Goal: Information Seeking & Learning: Learn about a topic

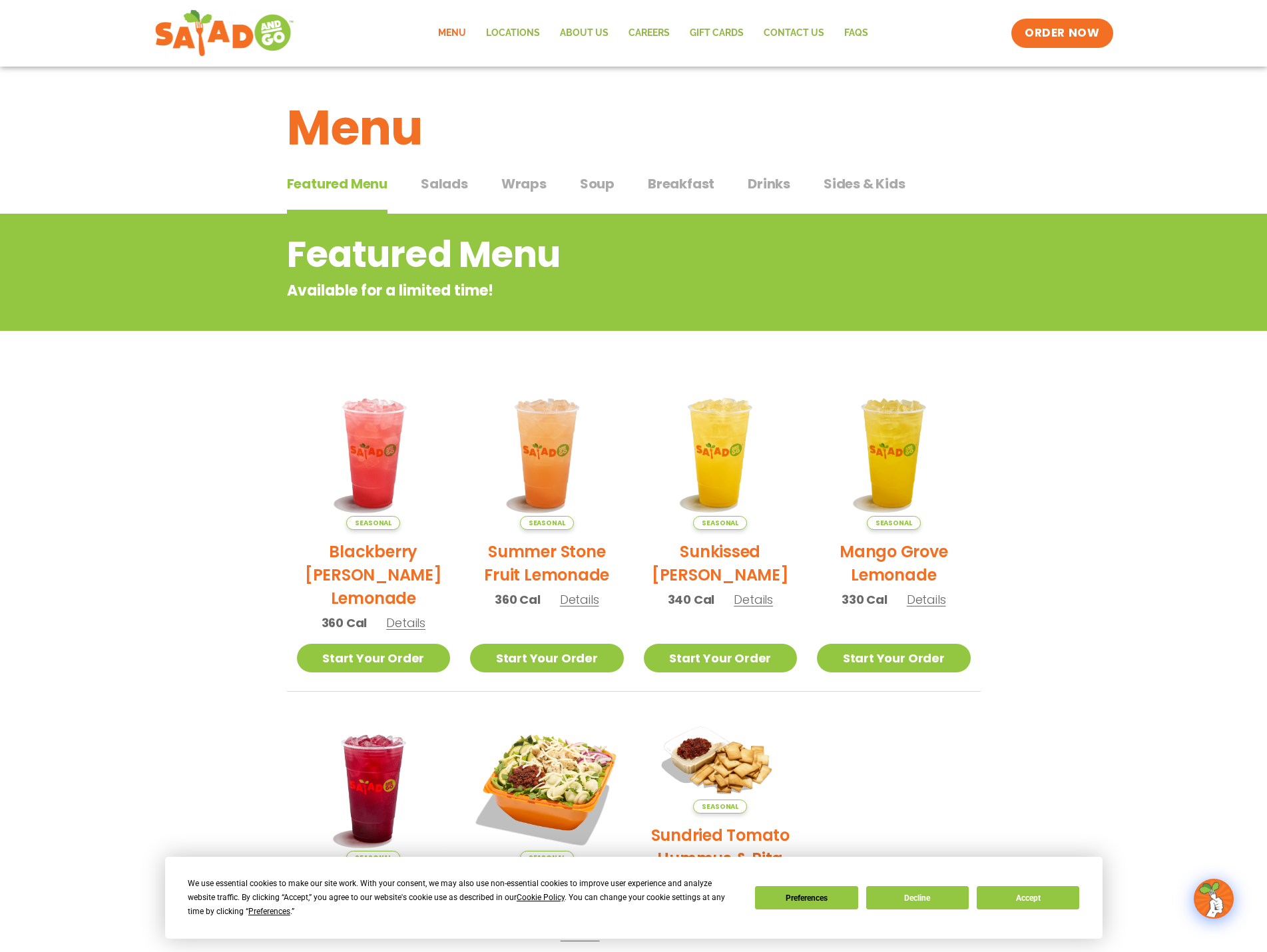
click at [424, 178] on span "Salads" at bounding box center [444, 183] width 47 height 20
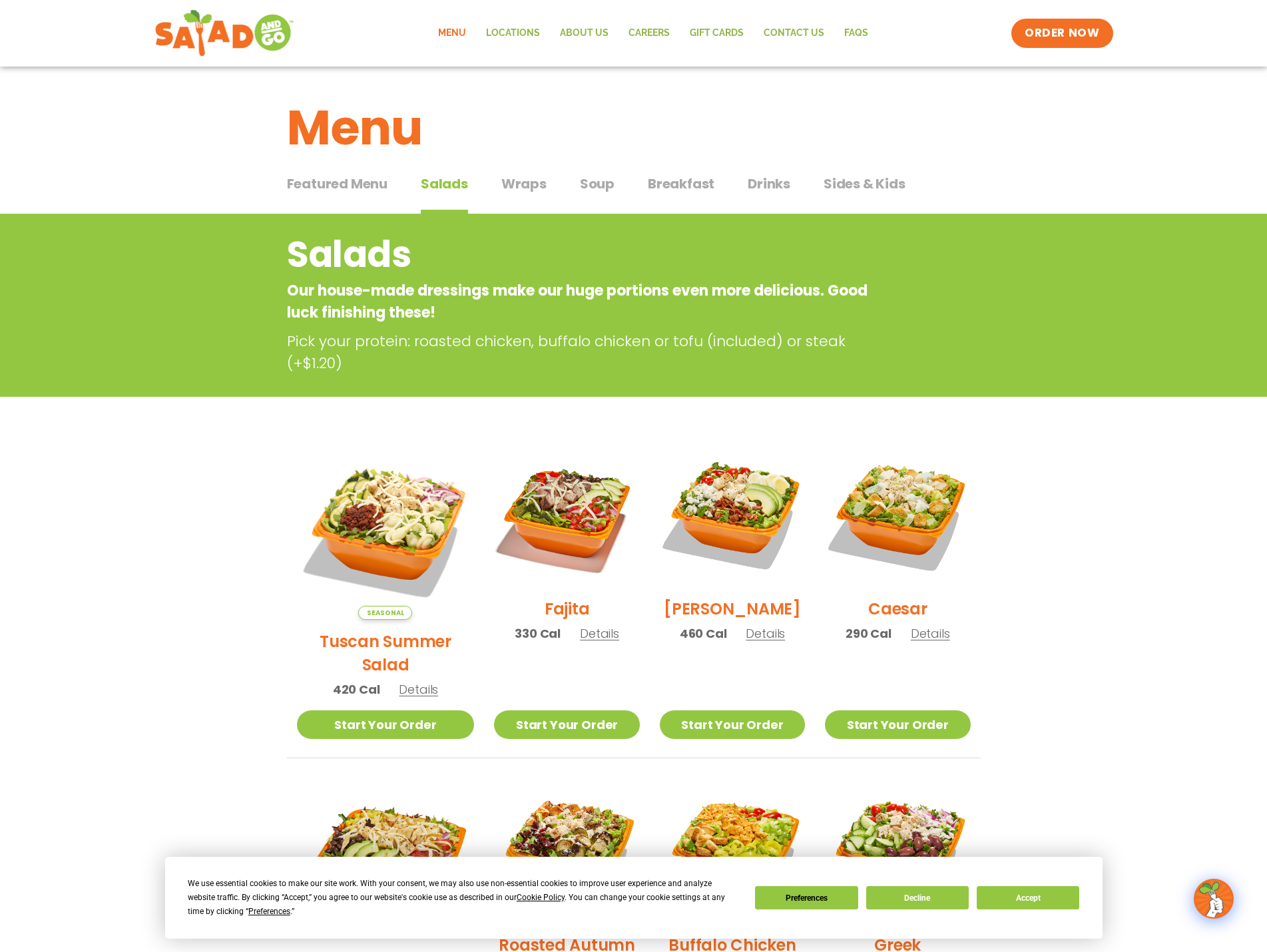
click at [533, 191] on span "Wraps" at bounding box center [524, 183] width 46 height 20
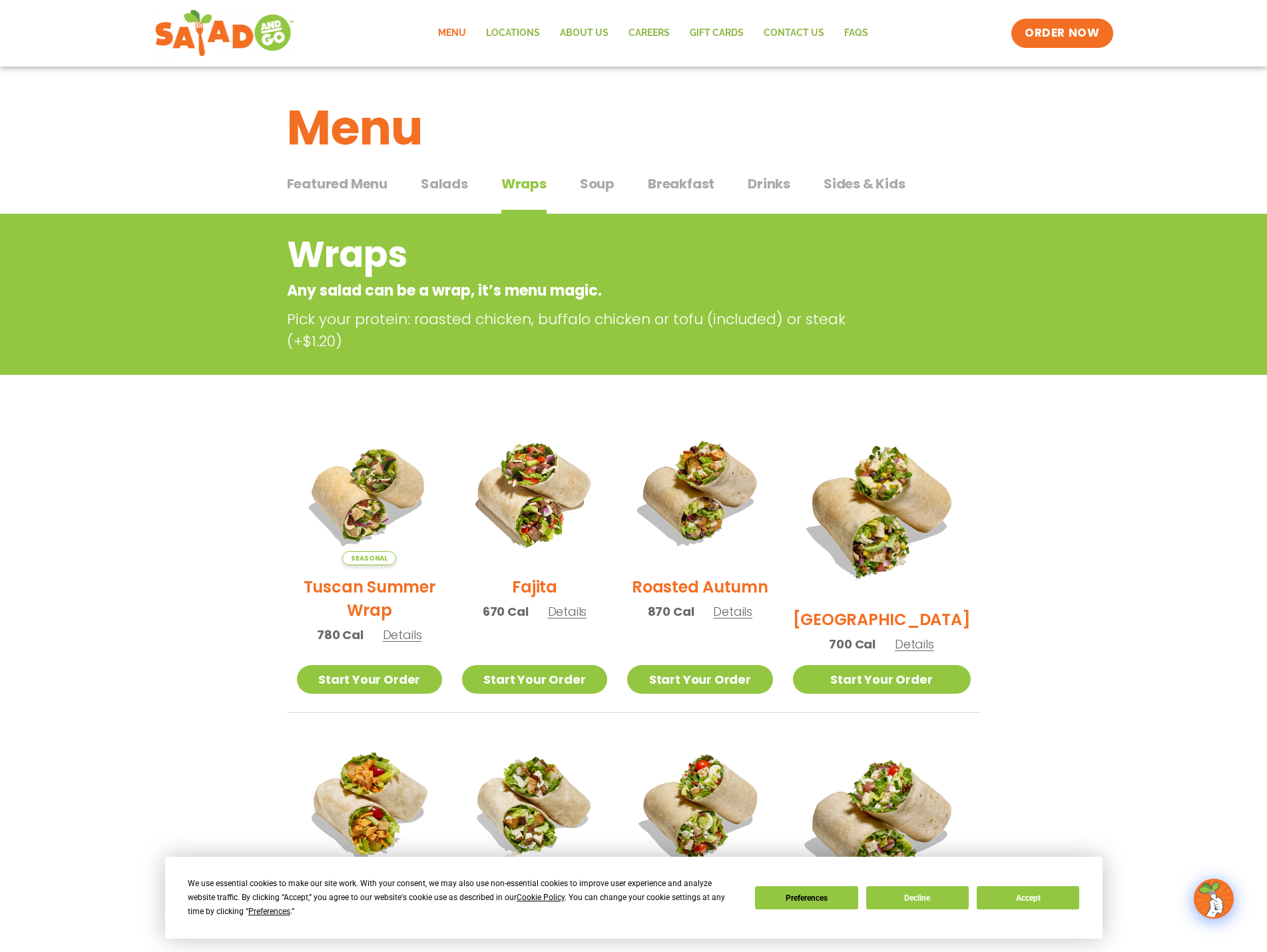
click at [596, 184] on span "Soup" at bounding box center [597, 183] width 35 height 20
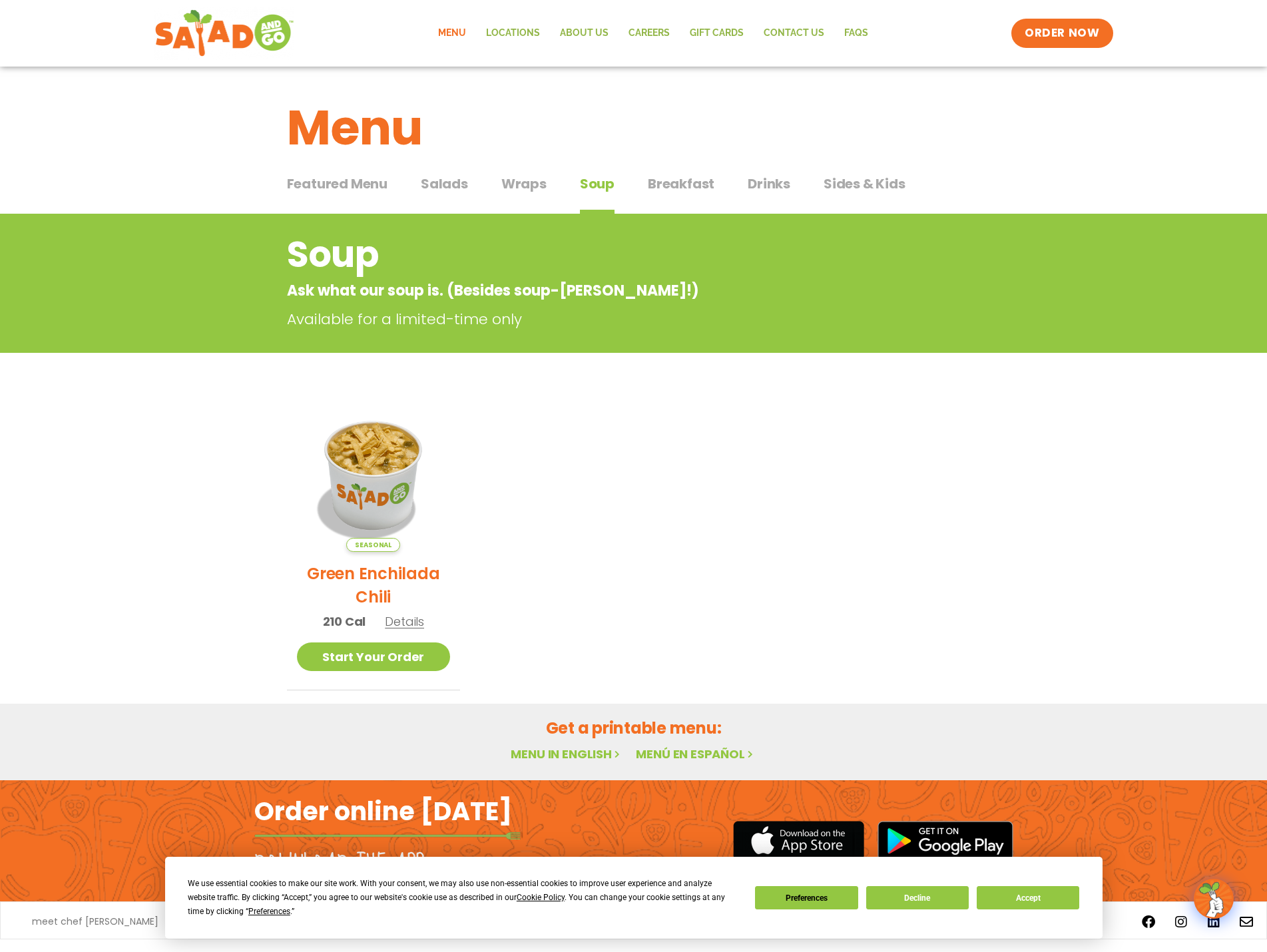
click at [700, 184] on span "Breakfast" at bounding box center [681, 183] width 66 height 20
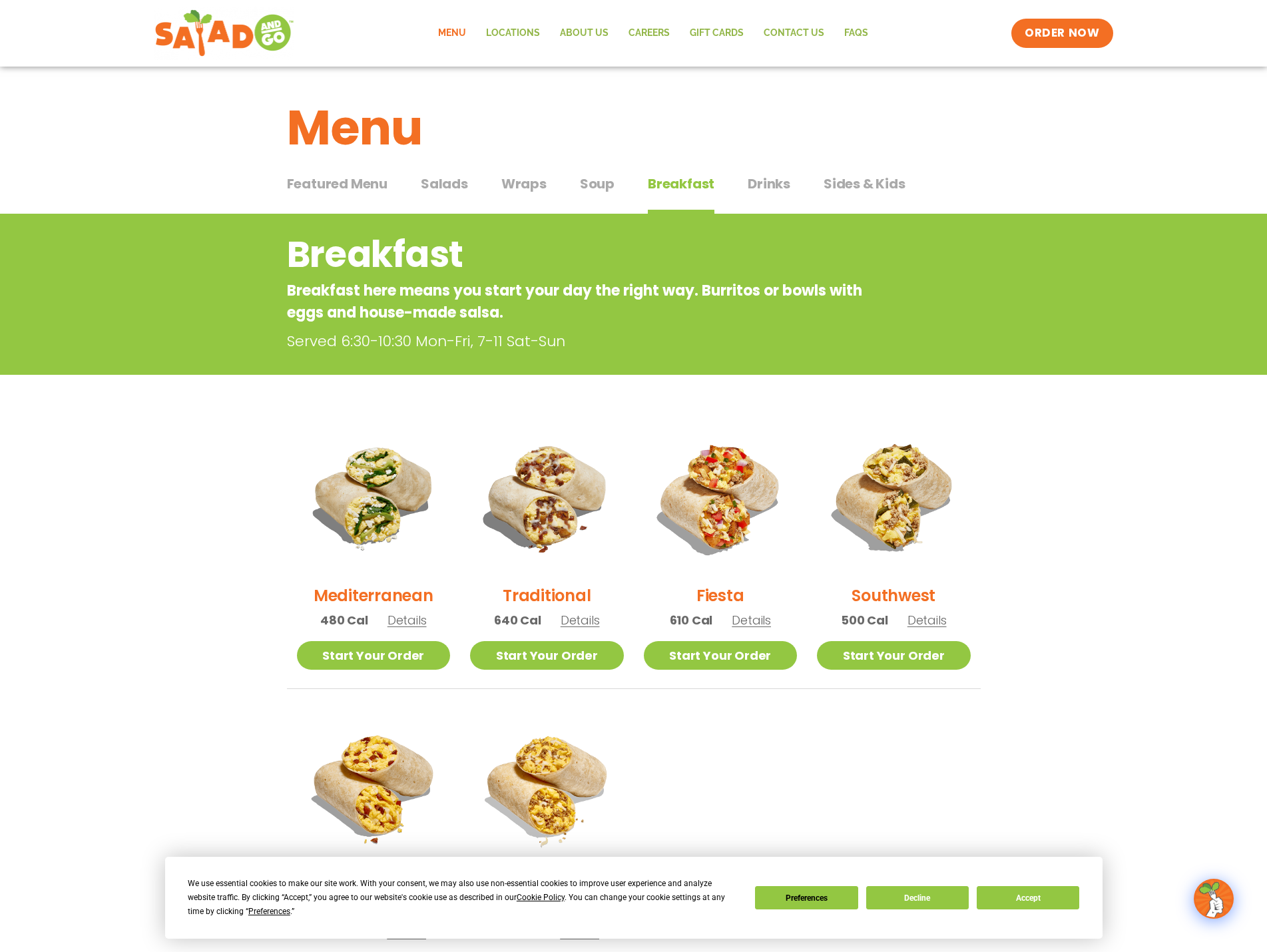
click at [757, 189] on span "Drinks" at bounding box center [769, 183] width 43 height 20
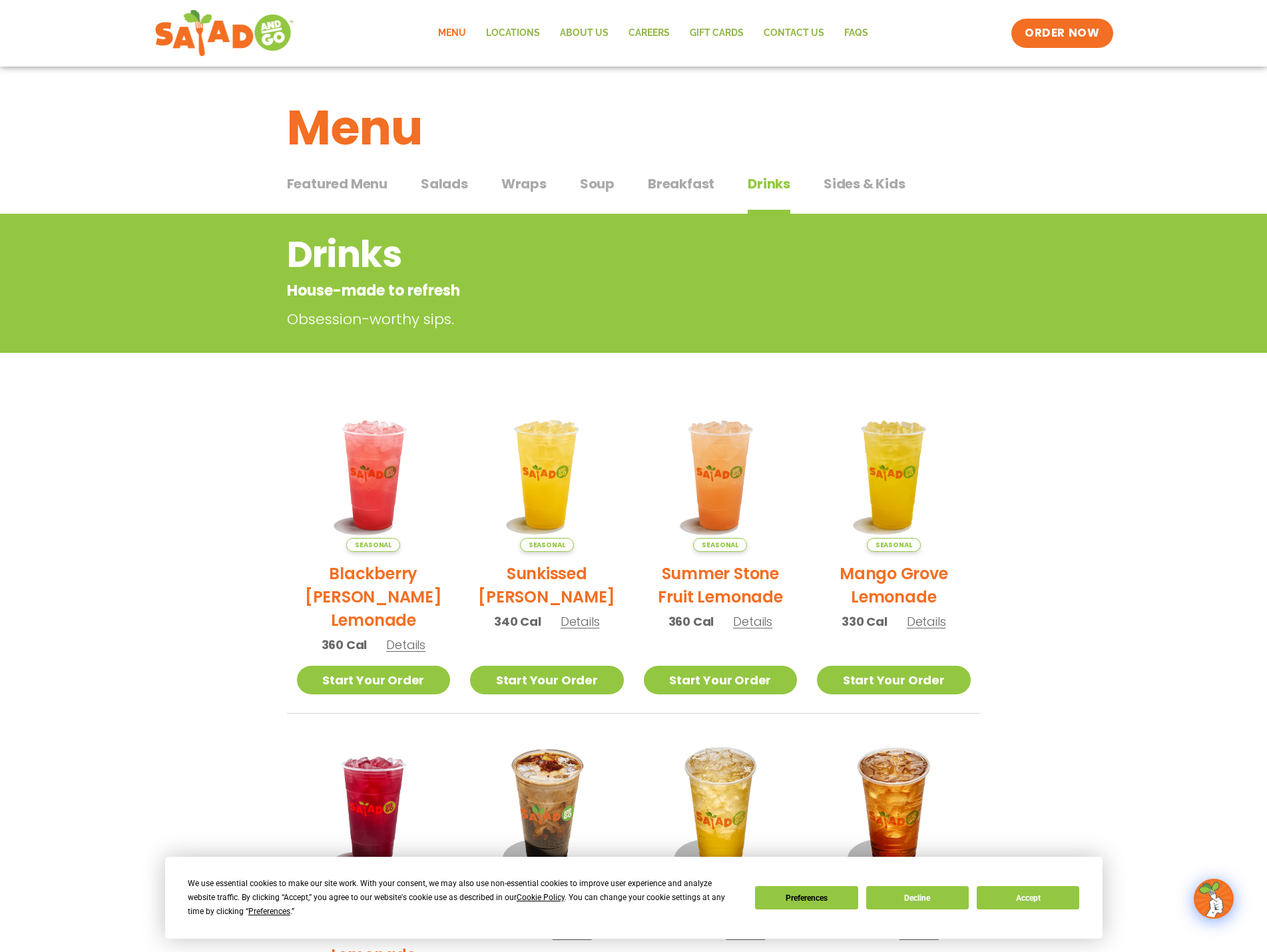
click at [883, 189] on span "Sides & Kids" at bounding box center [865, 183] width 82 height 20
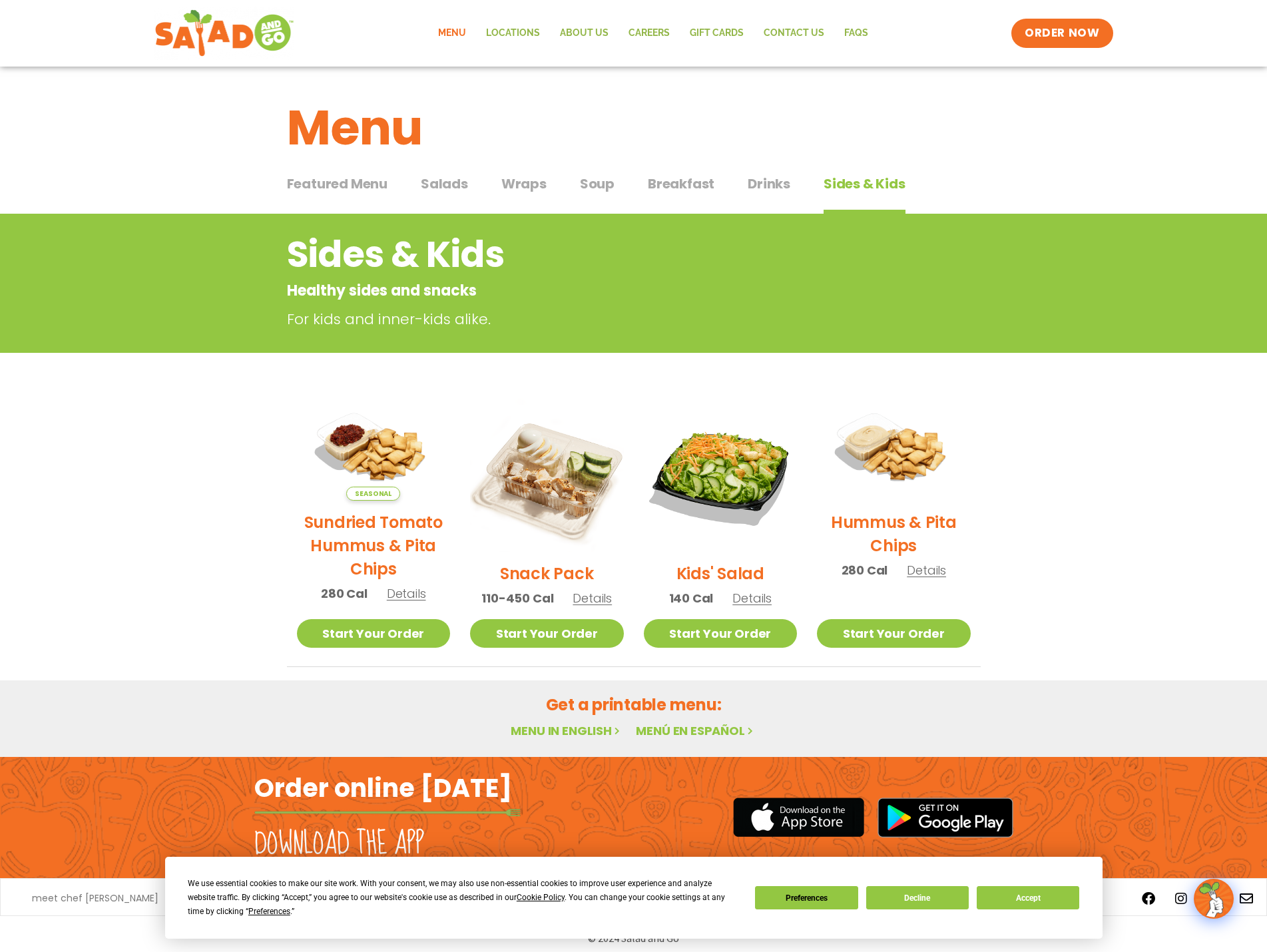
click at [352, 195] on button "Featured Menu Featured Menu" at bounding box center [337, 193] width 100 height 41
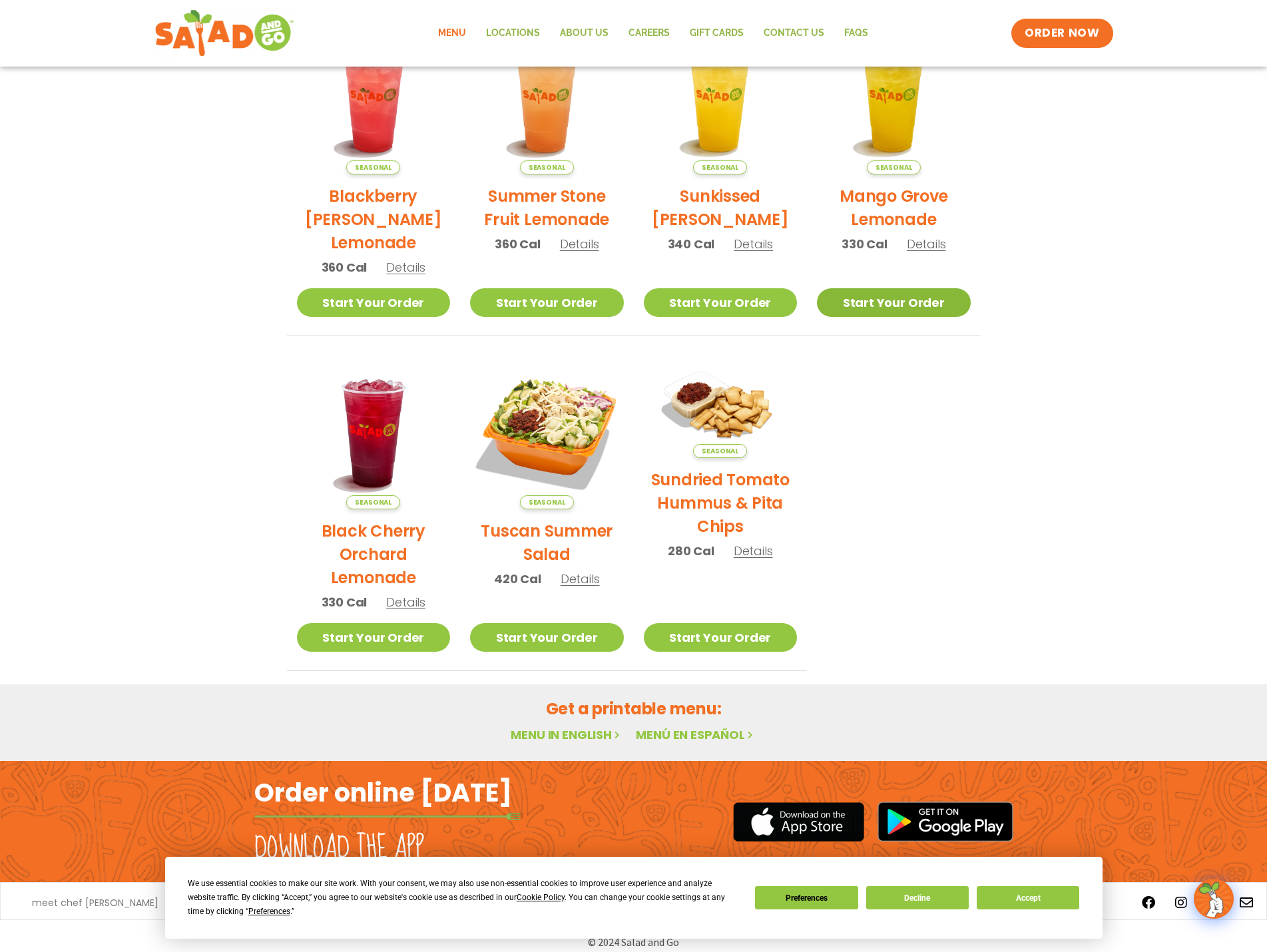
scroll to position [368, 0]
